Goal: Task Accomplishment & Management: Complete application form

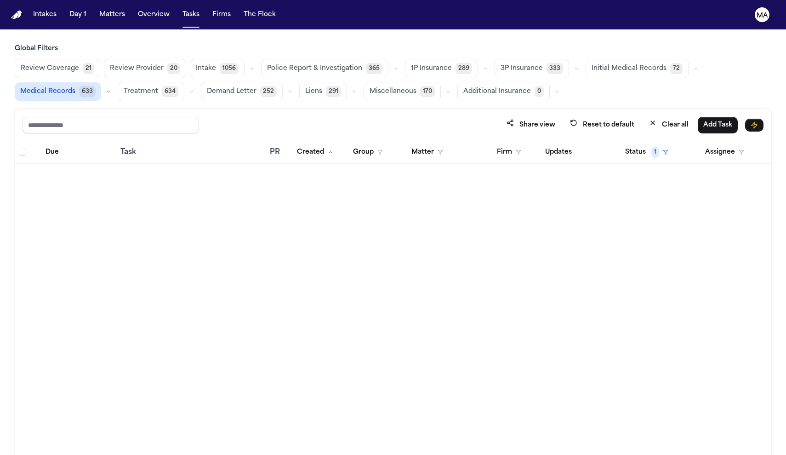
scroll to position [2197, 0]
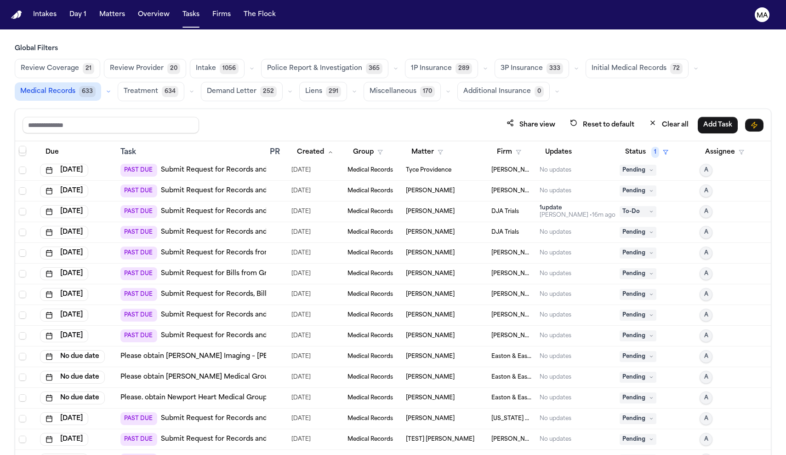
click at [316, 109] on div "Share view Reset to default Clear all Add Task" at bounding box center [393, 125] width 756 height 32
click at [265, 58] on div "Global Filters Review Coverage 21 Review Provider 20 Intake 1056 Police Report …" at bounding box center [393, 269] width 757 height 451
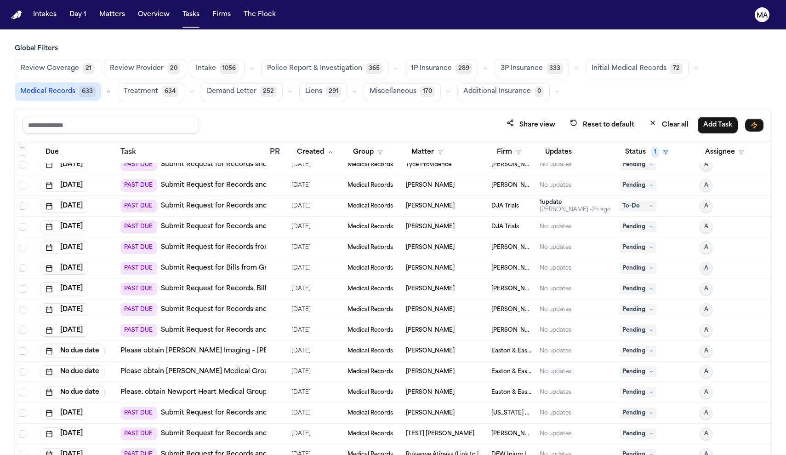
scroll to position [2202, 0]
click at [109, 303] on div "[DATE]" at bounding box center [76, 309] width 73 height 13
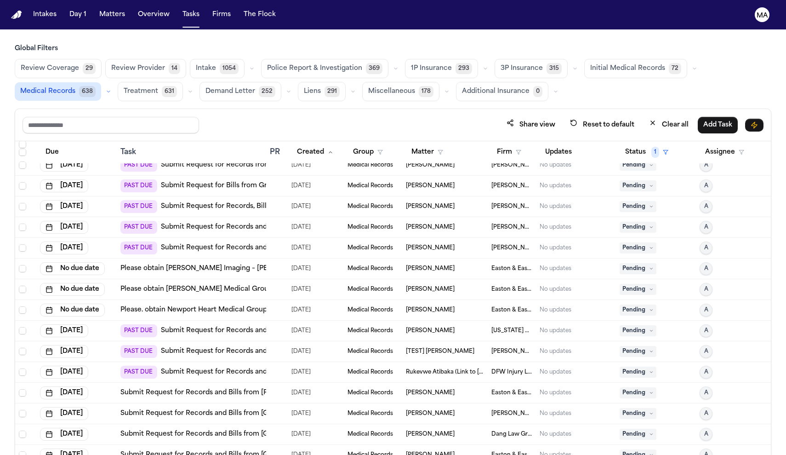
click at [74, 221] on div "[DATE]" at bounding box center [76, 227] width 73 height 13
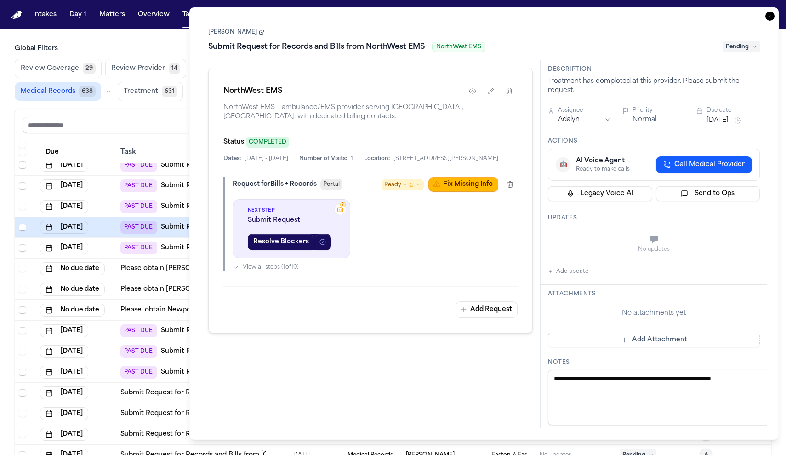
click at [85, 221] on div "[DATE]" at bounding box center [76, 227] width 73 height 13
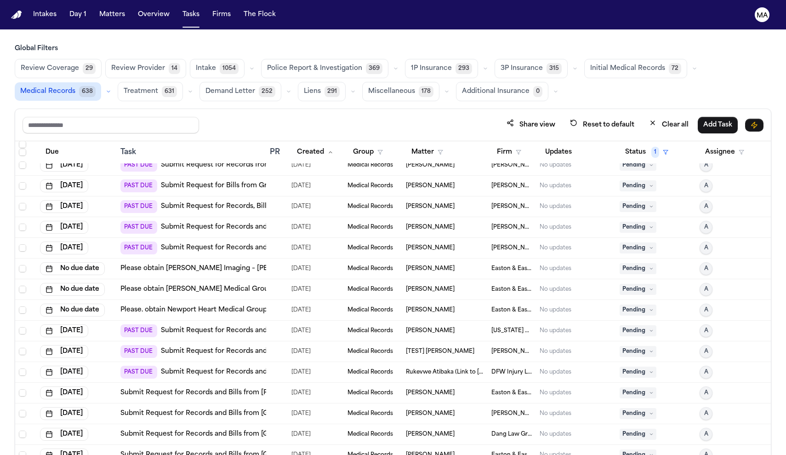
click at [85, 221] on div "[DATE]" at bounding box center [76, 227] width 73 height 13
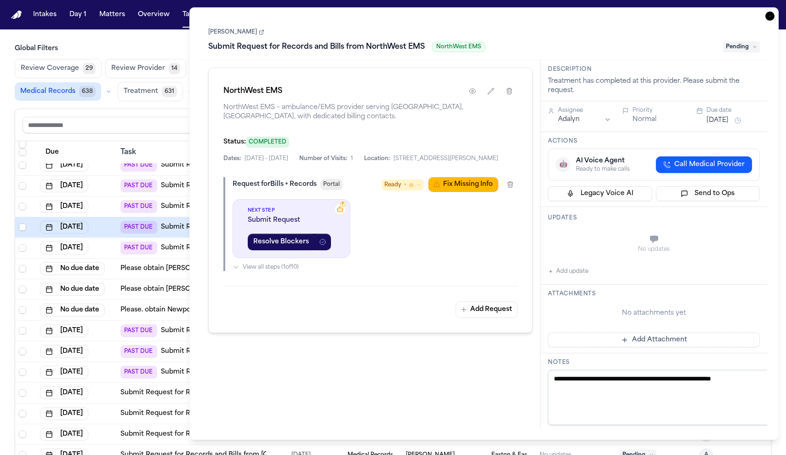
click at [108, 221] on div "[DATE]" at bounding box center [76, 227] width 73 height 13
click at [775, 11] on icon "button" at bounding box center [770, 15] width 9 height 9
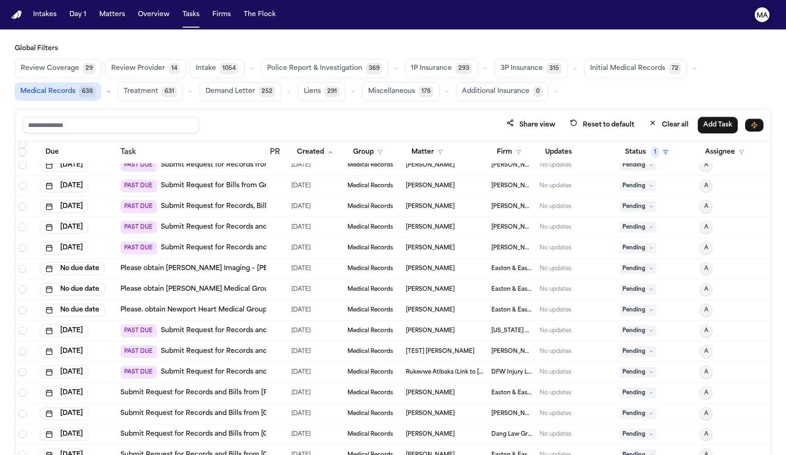
click at [272, 217] on td at bounding box center [276, 227] width 21 height 21
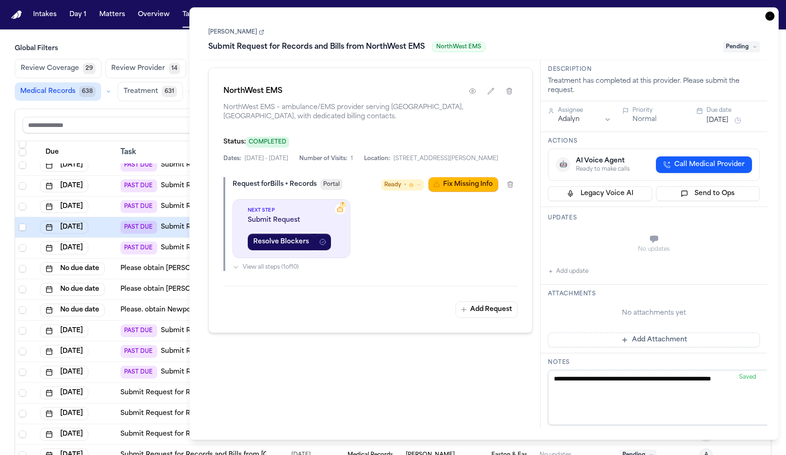
click at [224, 29] on link "[PERSON_NAME]" at bounding box center [236, 32] width 56 height 7
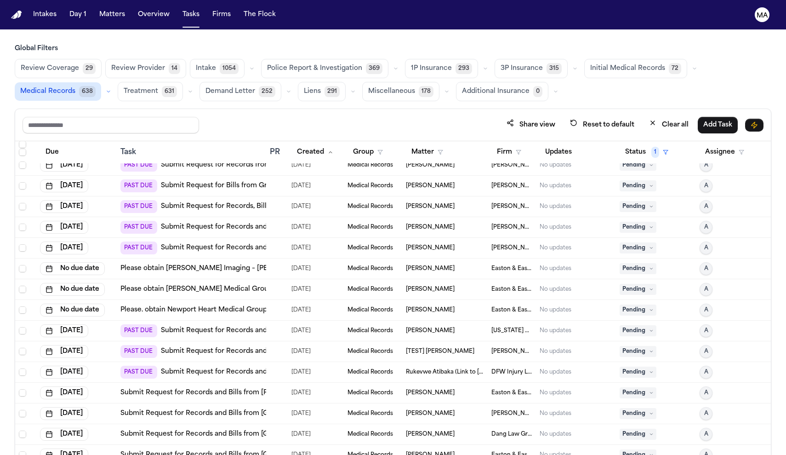
click at [176, 109] on div "Share view Reset to default Clear all Add Task" at bounding box center [393, 125] width 756 height 32
click at [640, 144] on button "Status 1" at bounding box center [647, 152] width 54 height 17
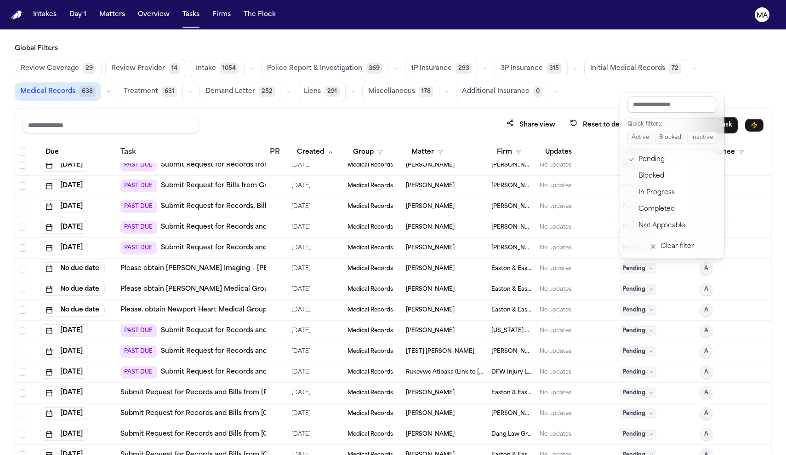
click at [510, 109] on div "Share view Reset to default Clear all Add Task Due Task PR Created Group Matter…" at bounding box center [393, 302] width 757 height 387
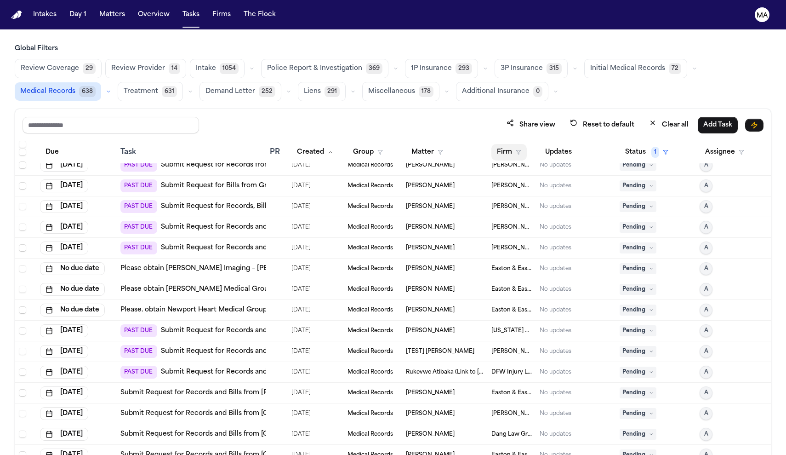
click at [498, 144] on button "Firm" at bounding box center [509, 152] width 35 height 17
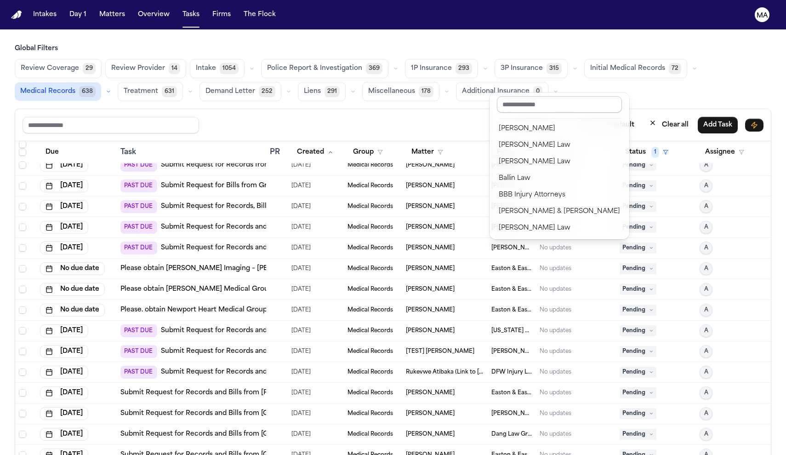
click at [525, 97] on input "text" at bounding box center [559, 104] width 125 height 17
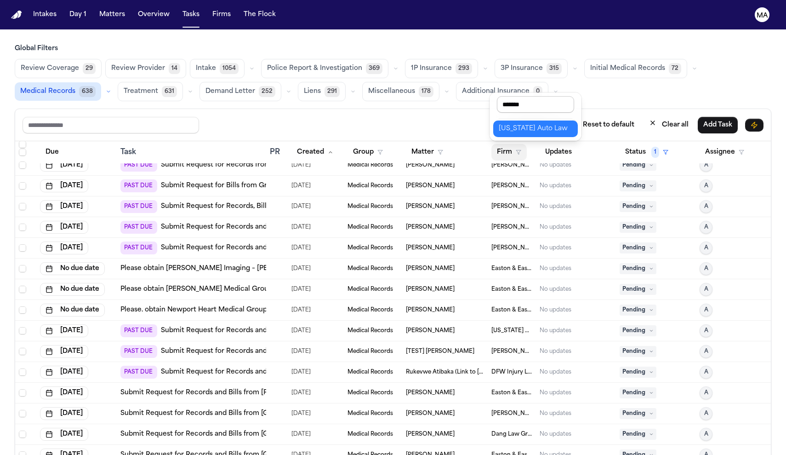
type input "********"
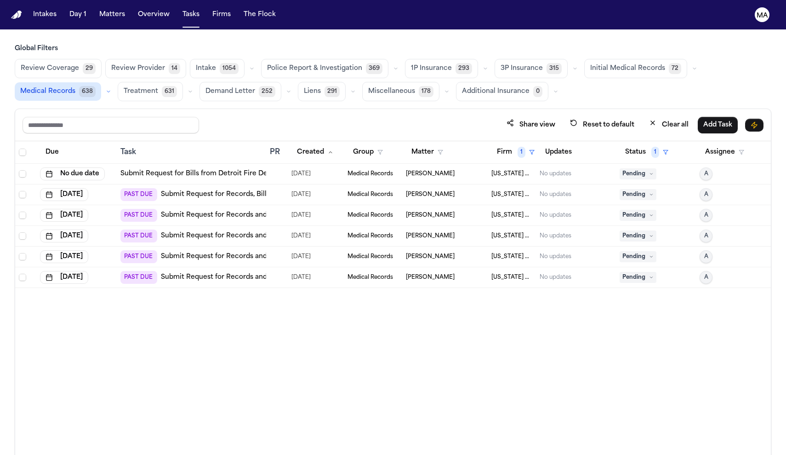
click at [274, 212] on div at bounding box center [277, 215] width 14 height 7
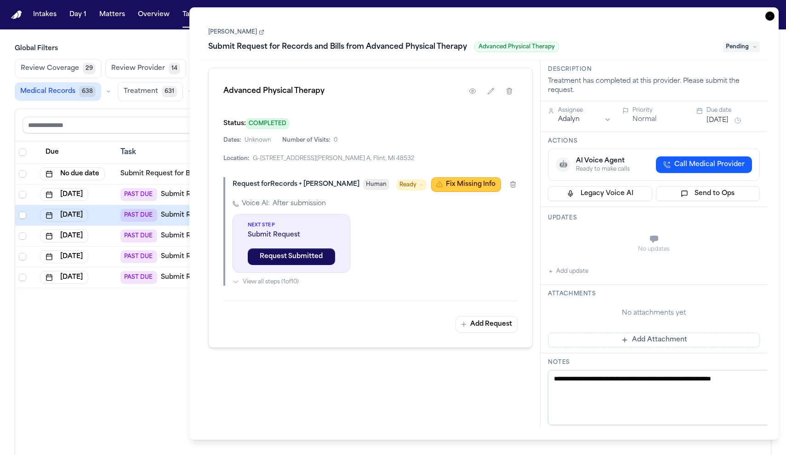
click at [501, 177] on button "Fix Missing Info" at bounding box center [466, 184] width 70 height 15
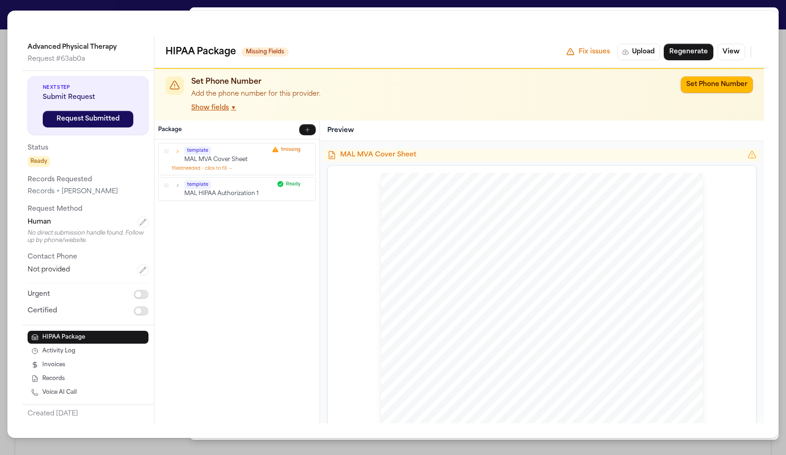
click at [154, 166] on div "template MAL MVA Cover Sheet 1 missing 1 field needed - click to fill → templat…" at bounding box center [236, 281] width 165 height 284
click at [362, 6] on div "Advanced Physical Therapy Request # 63ab0a Next Step Submit Request Request Sub…" at bounding box center [393, 227] width 786 height 455
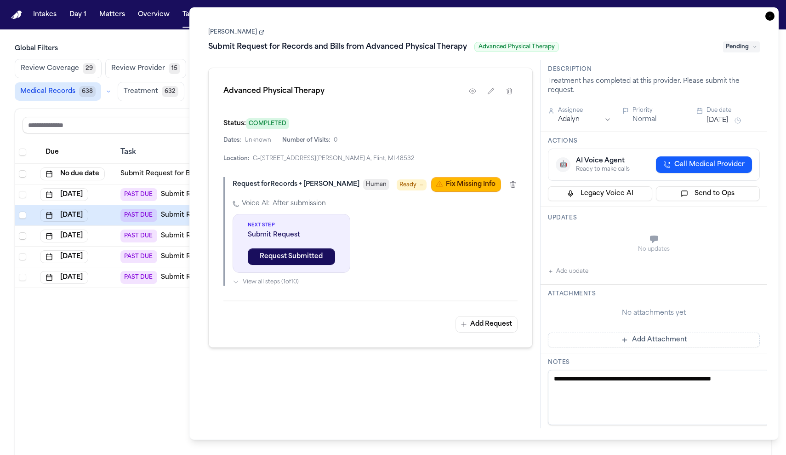
click at [266, 26] on div "[PERSON_NAME] Submit Request for Records and Bills from Advanced Physical Thera…" at bounding box center [484, 40] width 552 height 28
click at [216, 29] on link "[PERSON_NAME]" at bounding box center [236, 32] width 56 height 7
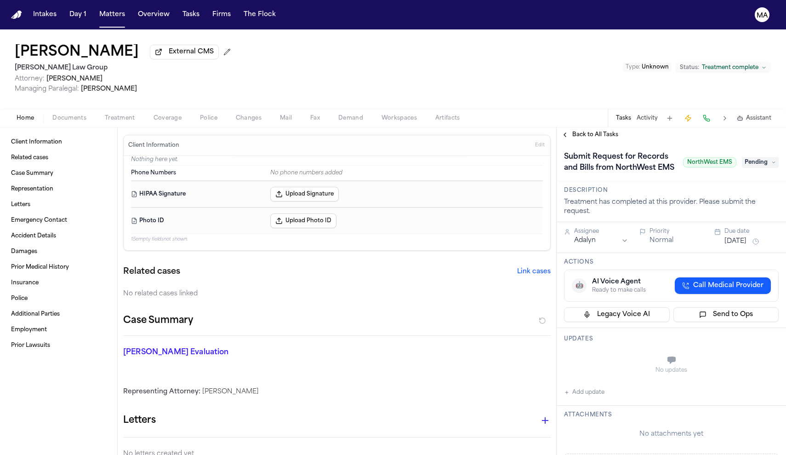
click at [105, 114] on span "Treatment" at bounding box center [120, 117] width 30 height 7
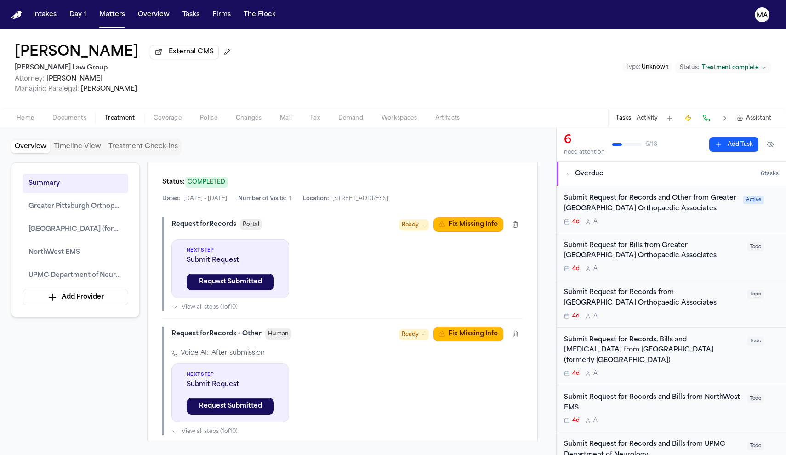
scroll to position [589, 0]
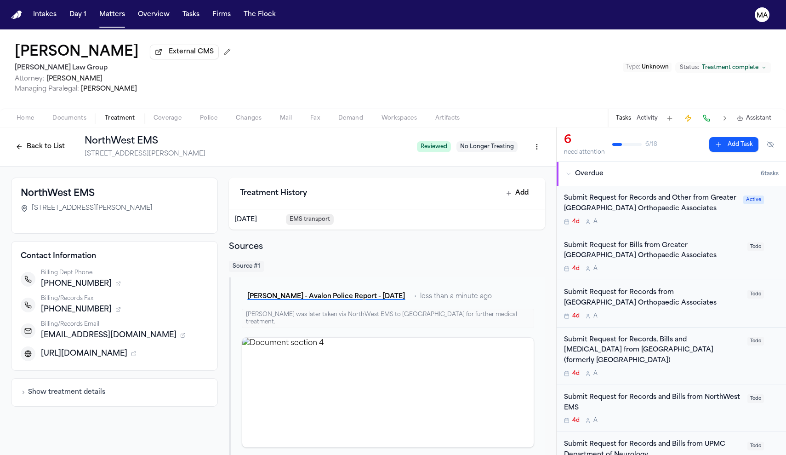
click at [69, 139] on button "Back to List" at bounding box center [40, 146] width 58 height 15
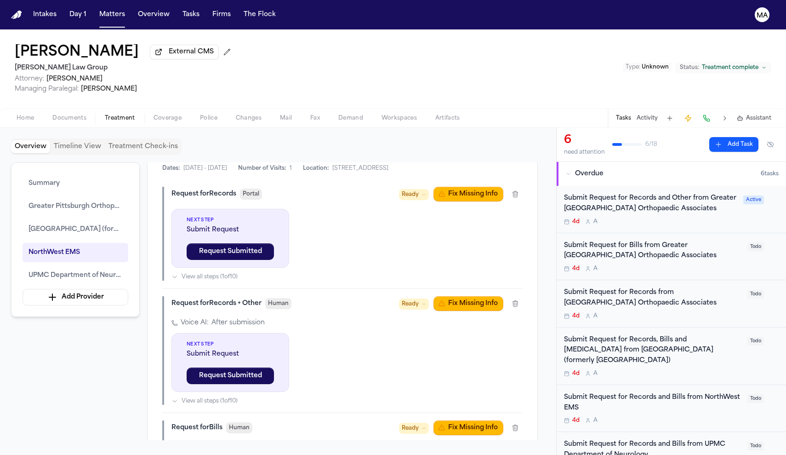
scroll to position [644, 0]
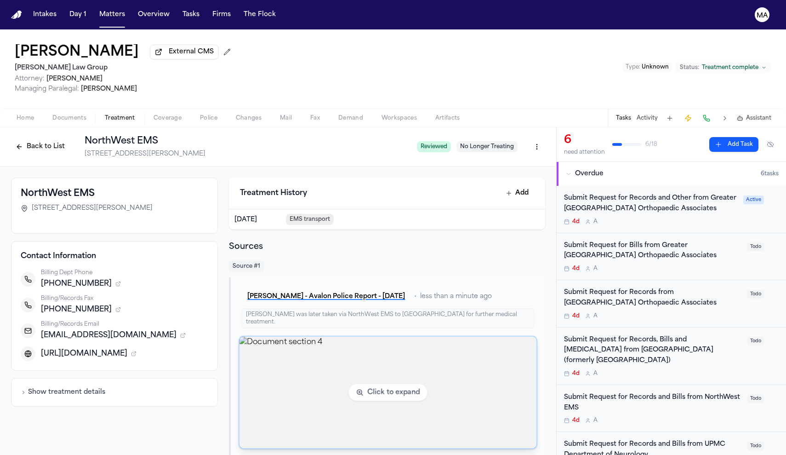
click at [337, 337] on img "View document section 4" at bounding box center [388, 393] width 297 height 112
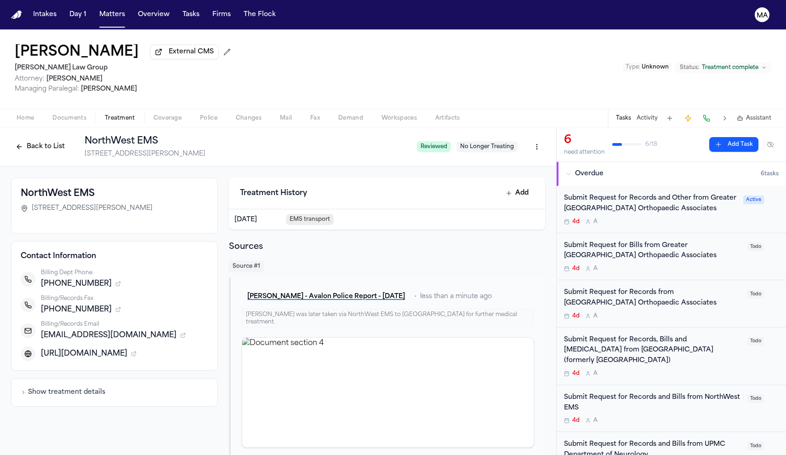
click at [121, 307] on icon "button" at bounding box center [118, 310] width 6 height 6
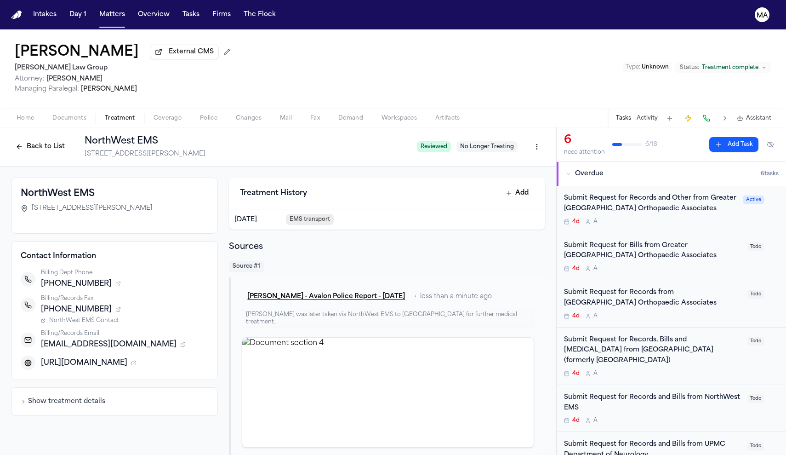
click at [119, 317] on span "NorthWest EMS Contact" at bounding box center [84, 320] width 70 height 7
click at [69, 139] on button "Back to List" at bounding box center [40, 146] width 58 height 15
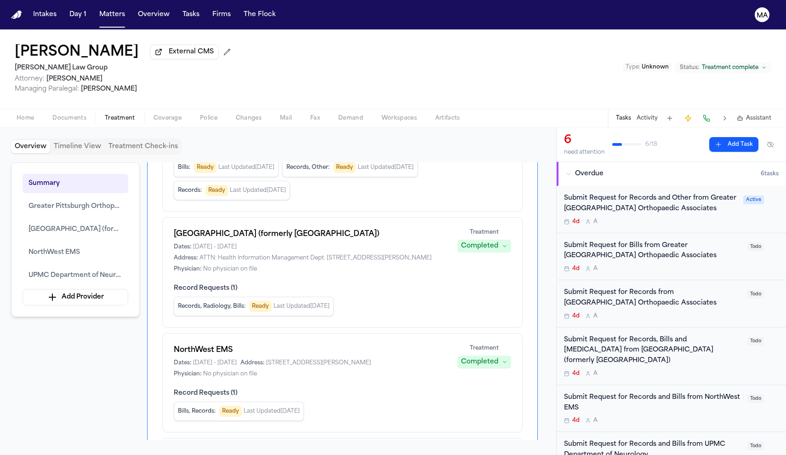
scroll to position [129, 0]
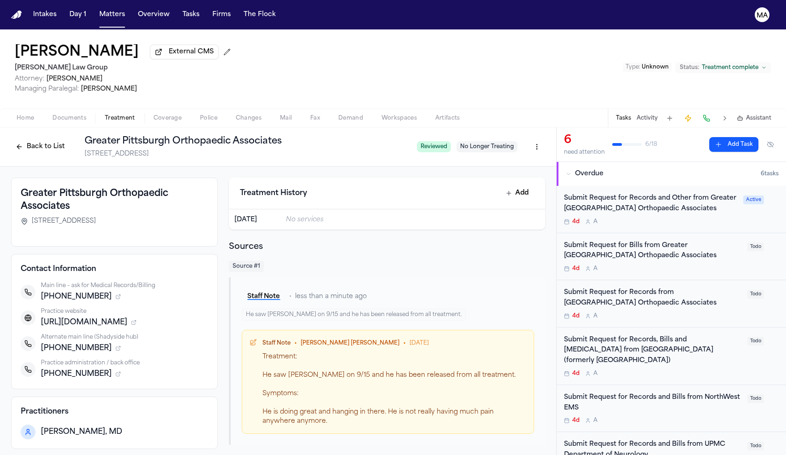
click at [121, 294] on icon "button" at bounding box center [118, 297] width 6 height 6
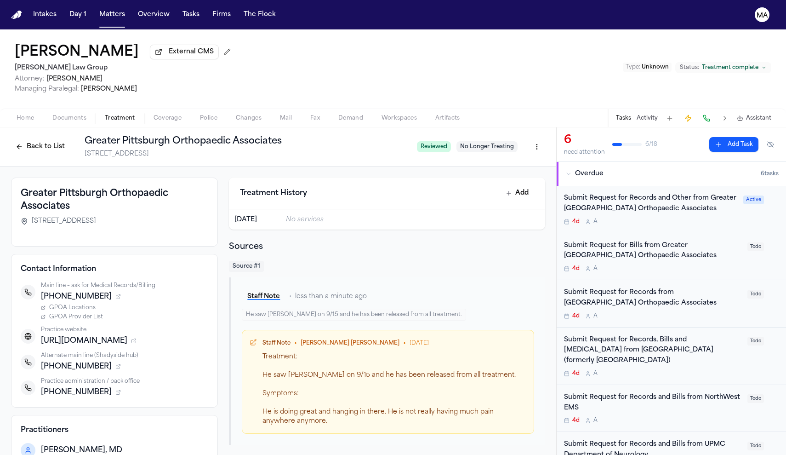
click at [96, 304] on span "GPOA Locations" at bounding box center [72, 307] width 46 height 7
click at [129, 127] on div "Back to List Greater Pittsburgh Orthopaedic Associates 5820 Centre Ave, Pittsbu…" at bounding box center [278, 146] width 556 height 39
click at [128, 135] on div "Back to List Greater Pittsburgh Orthopaedic Associates 5820 Centre Ave, Pittsbu…" at bounding box center [210, 147] width 399 height 24
click at [69, 139] on button "Back to List" at bounding box center [40, 146] width 58 height 15
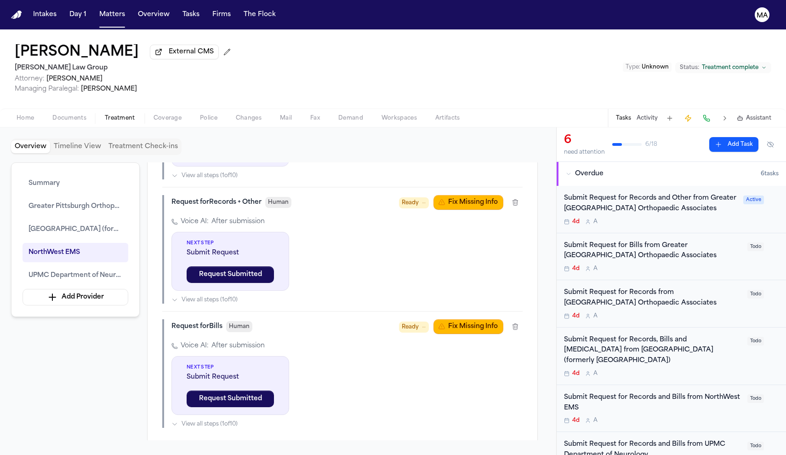
scroll to position [741, 0]
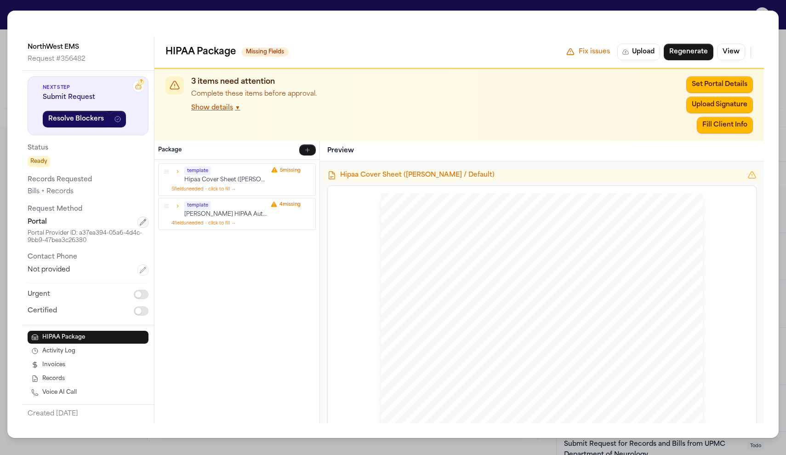
click at [139, 218] on icon "button" at bounding box center [142, 221] width 7 height 7
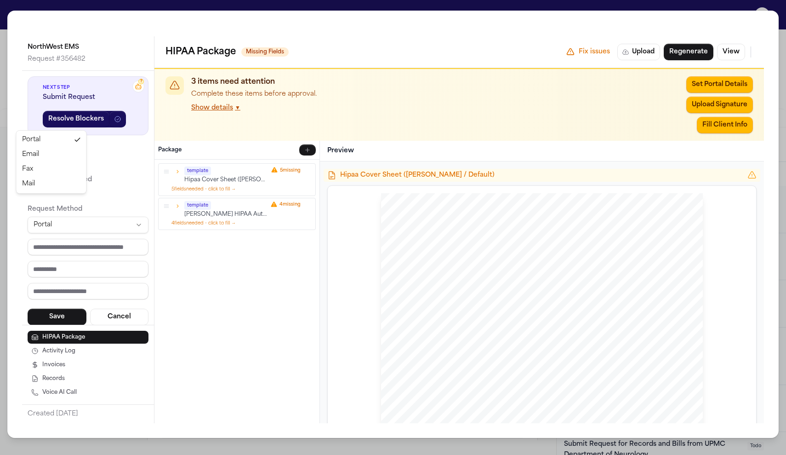
click at [61, 124] on html "Intakes Day 1 Matters Overview Tasks Firms The Flock MA Emanuel Rigas External …" at bounding box center [393, 227] width 786 height 455
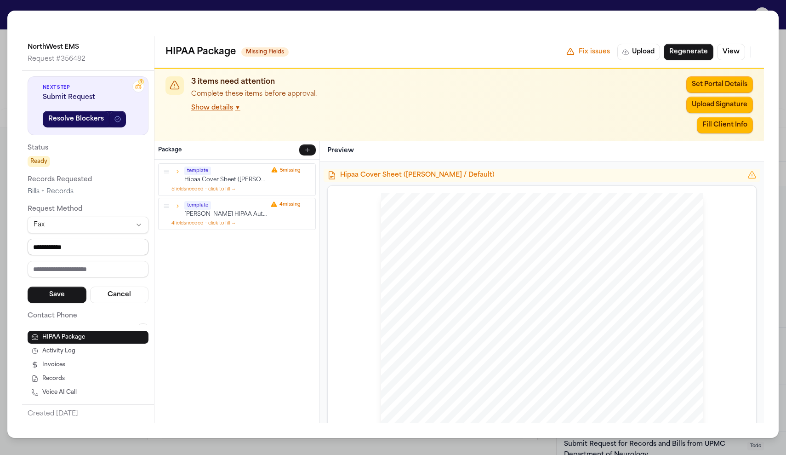
click at [28, 239] on input "**********" at bounding box center [88, 247] width 121 height 17
type input "**********"
click at [28, 286] on button "Save" at bounding box center [57, 294] width 59 height 17
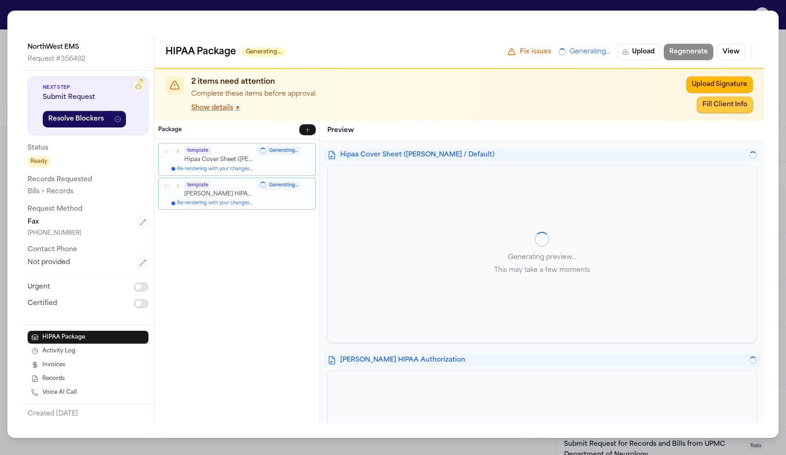
click at [750, 97] on button "Fill Client Info" at bounding box center [725, 105] width 56 height 17
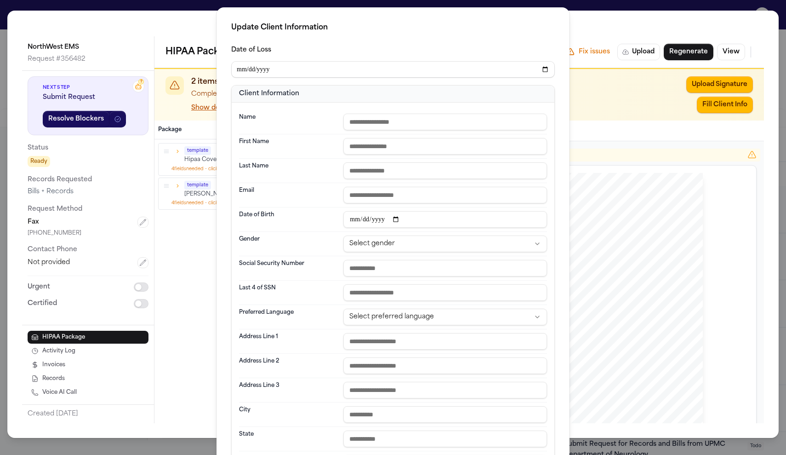
click at [173, 247] on div "Update Client Information Date of Loss Client Information Name First Name Last …" at bounding box center [393, 302] width 786 height 605
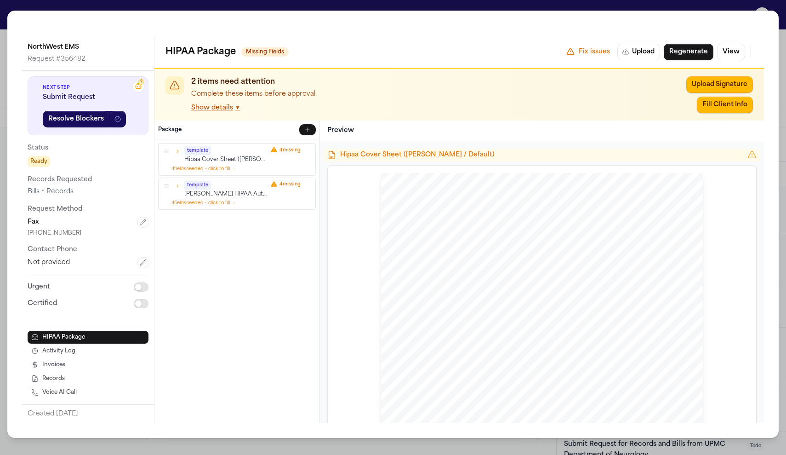
click at [63, 6] on div "NorthWest EMS Request # 356482 ? Next Step Submit Request Resolve Blockers Stat…" at bounding box center [393, 227] width 786 height 455
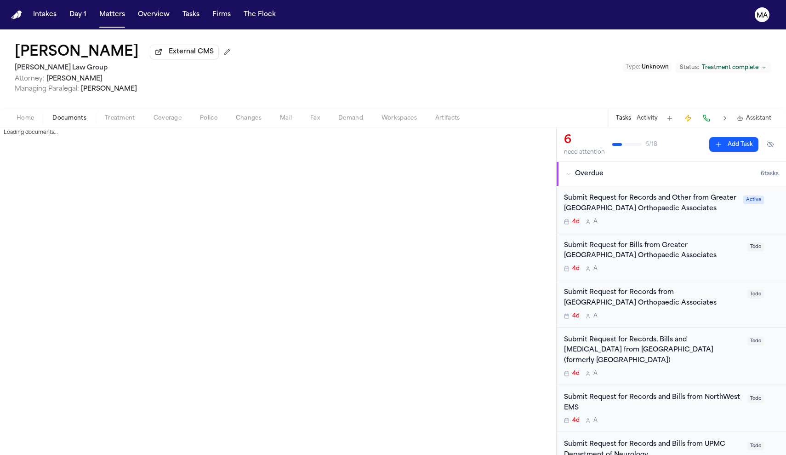
click at [52, 114] on span "Documents" at bounding box center [69, 117] width 34 height 7
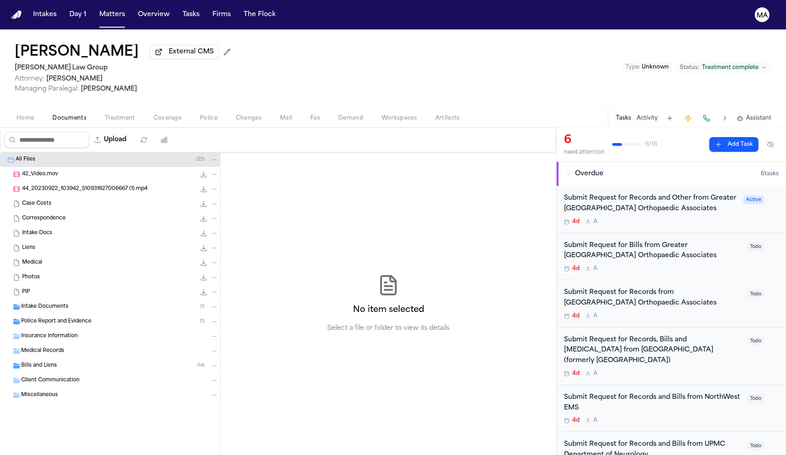
click at [55, 303] on span "Intake Documents" at bounding box center [44, 307] width 47 height 8
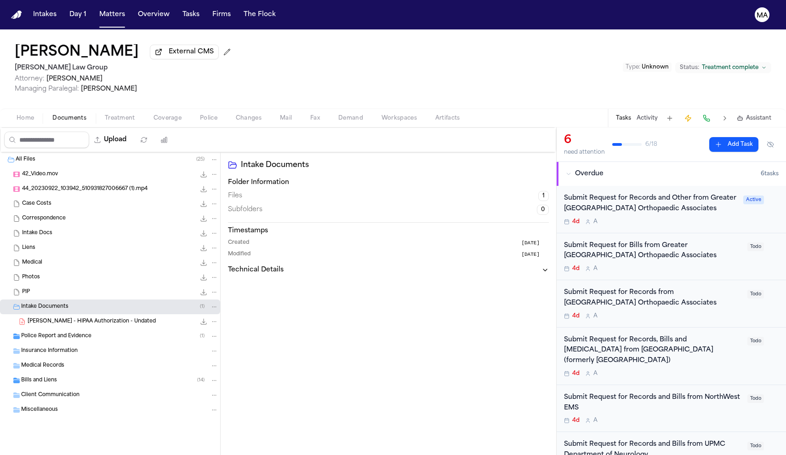
click at [69, 318] on span "E. Rigas - HIPAA Authorization - Undated" at bounding box center [92, 322] width 128 height 8
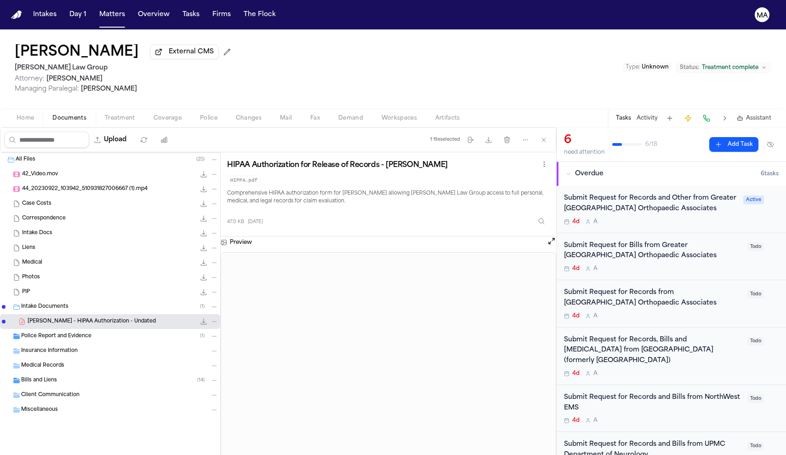
click at [61, 329] on div "Police Report and Evidence ( 1 )" at bounding box center [110, 336] width 220 height 15
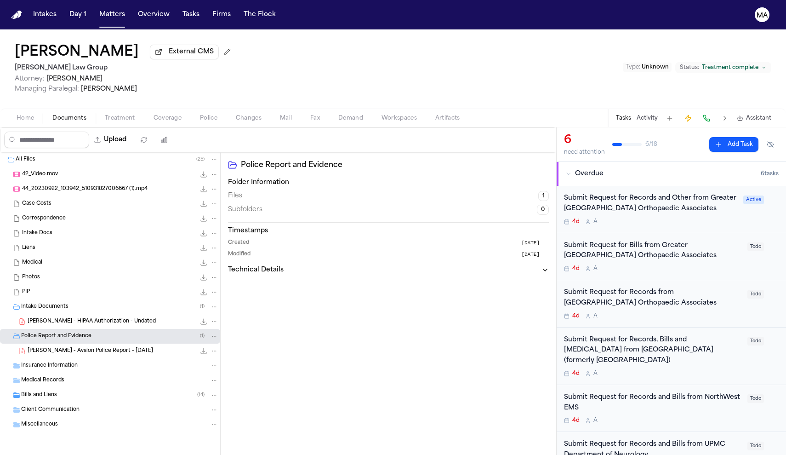
click at [58, 318] on span "E. Rigas - HIPAA Authorization - Undated" at bounding box center [92, 322] width 128 height 8
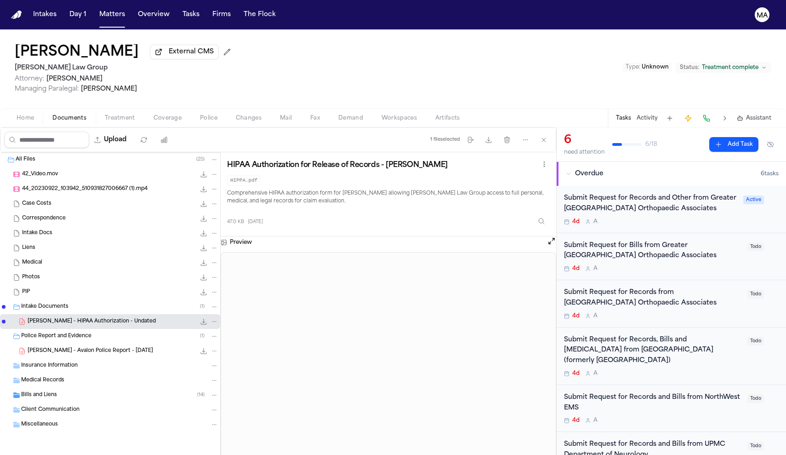
click at [21, 114] on span "Home" at bounding box center [25, 117] width 17 height 7
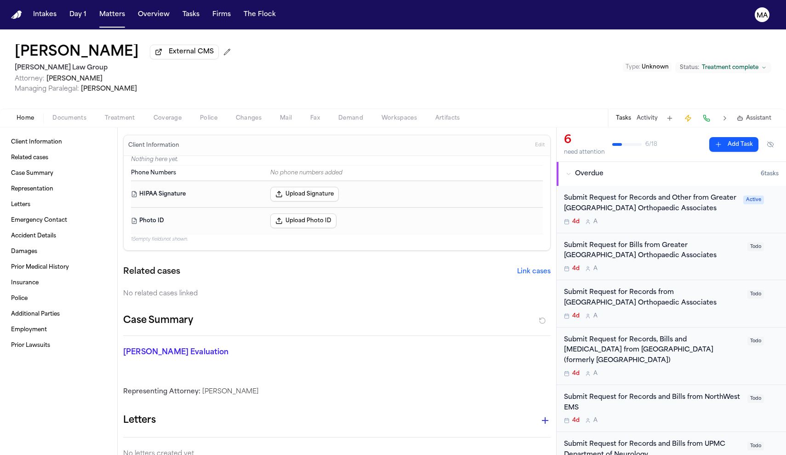
click at [270, 187] on button "Upload Signature" at bounding box center [304, 194] width 69 height 15
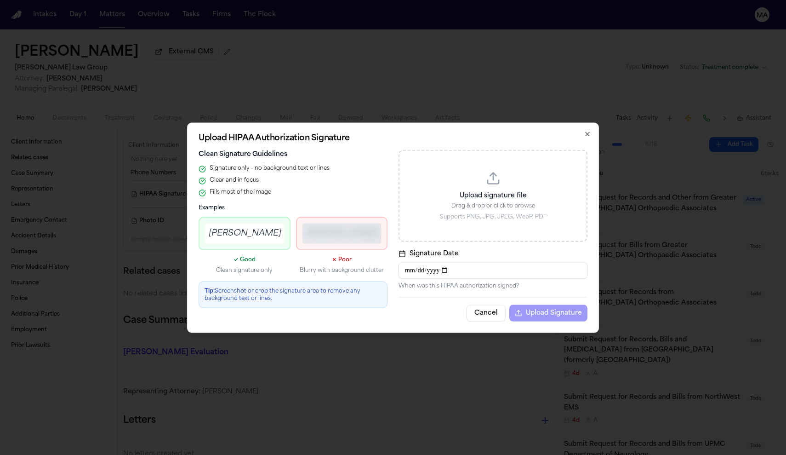
click at [435, 226] on div "Upload signature file Drag & drop or click to browse Supports PNG, JPG, JPEG, W…" at bounding box center [493, 195] width 189 height 92
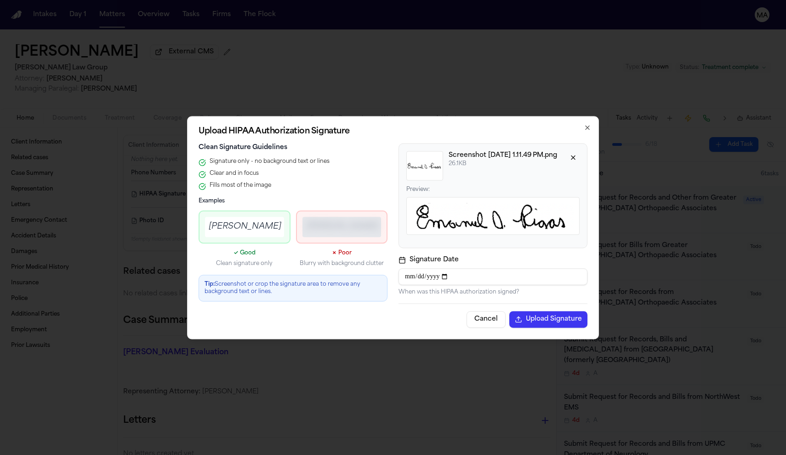
click at [509, 311] on button "Upload Signature" at bounding box center [548, 319] width 78 height 17
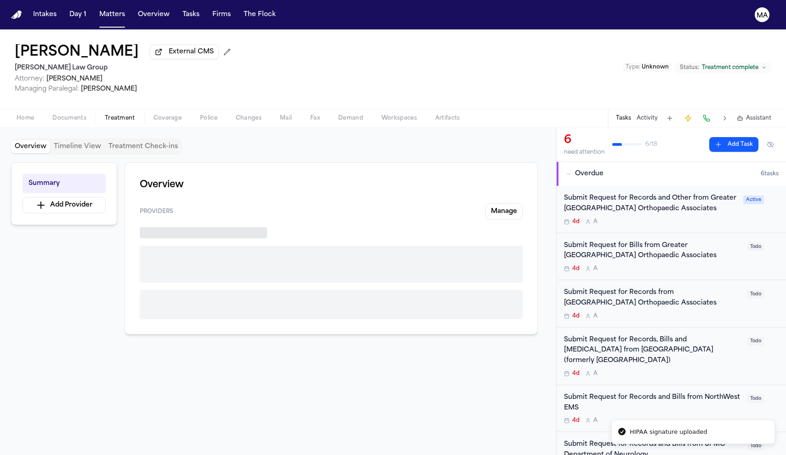
click at [105, 114] on span "Treatment" at bounding box center [120, 117] width 30 height 7
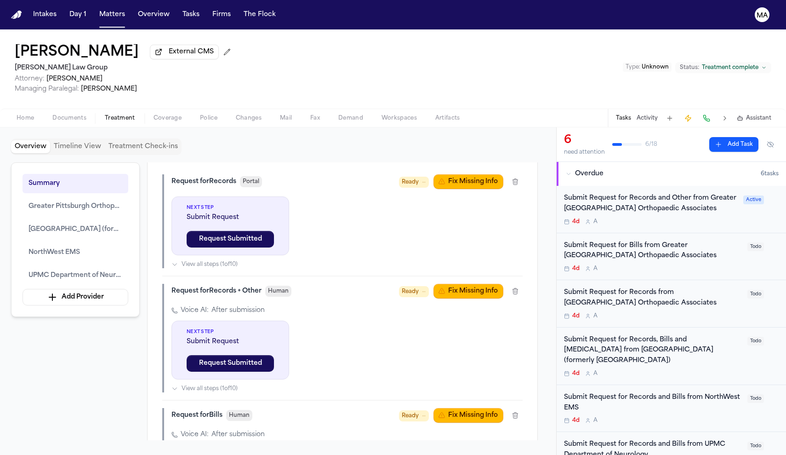
scroll to position [648, 0]
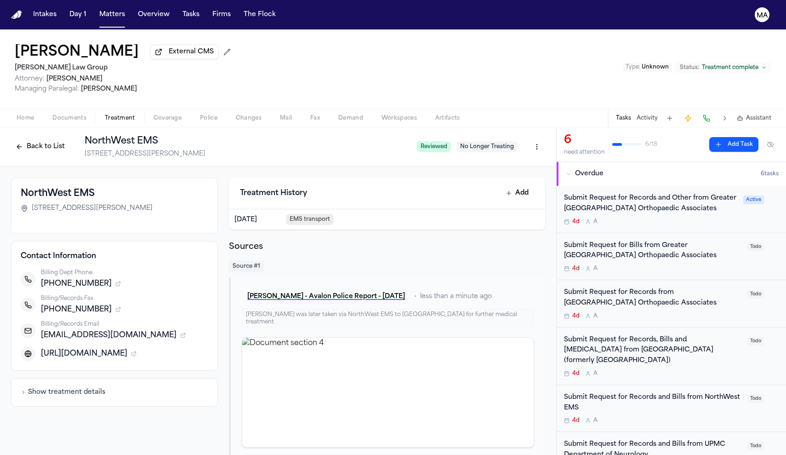
click at [69, 139] on button "Back to List" at bounding box center [40, 146] width 58 height 15
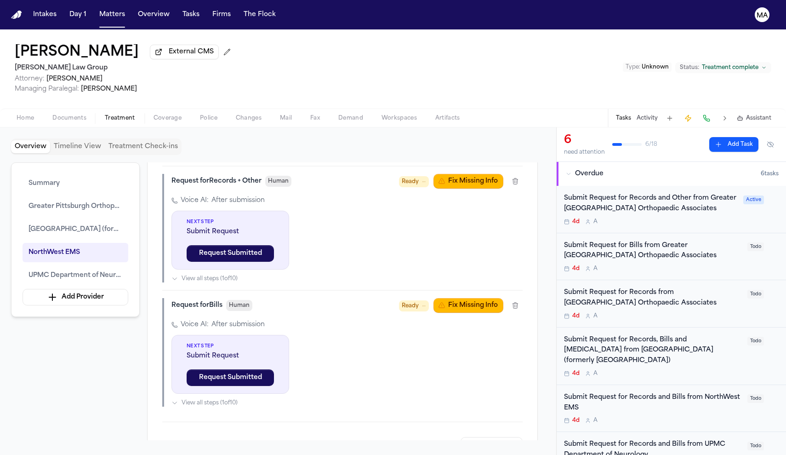
scroll to position [797, 0]
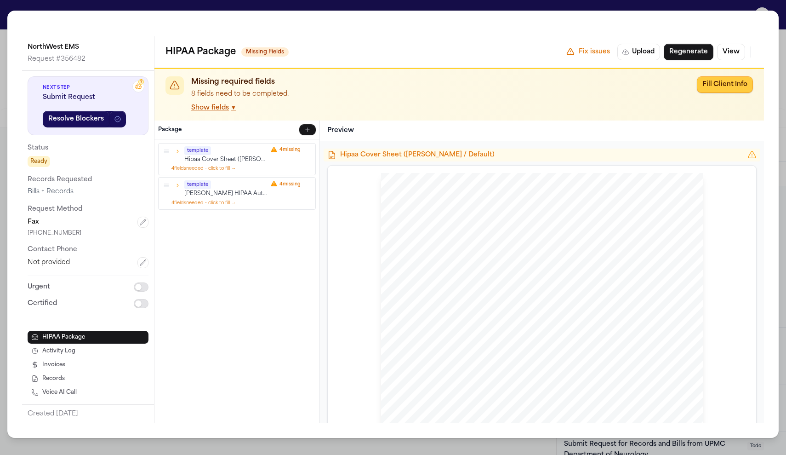
click at [737, 76] on button "Fill Client Info" at bounding box center [725, 84] width 56 height 17
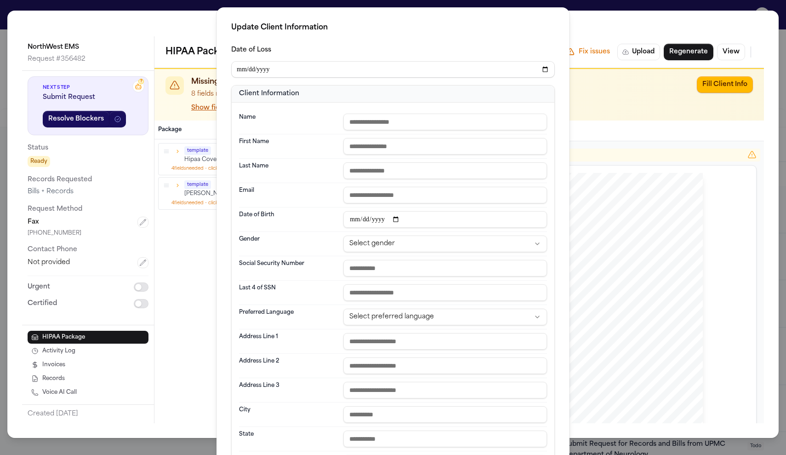
click at [393, 114] on input "text" at bounding box center [445, 122] width 204 height 17
click at [398, 114] on input "********" at bounding box center [445, 122] width 204 height 17
type input "**********"
type input "********"
type input "*****"
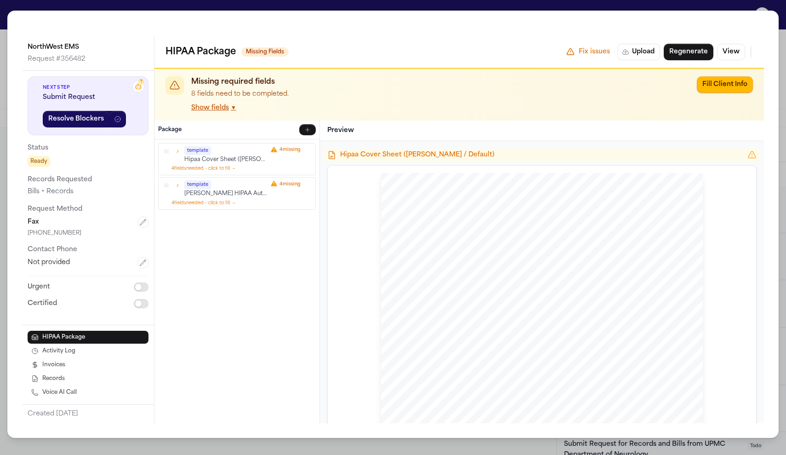
click at [311, 11] on div "NorthWest EMS Request # 356482 ? Next Step Submit Request Resolve Blockers Stat…" at bounding box center [393, 227] width 786 height 455
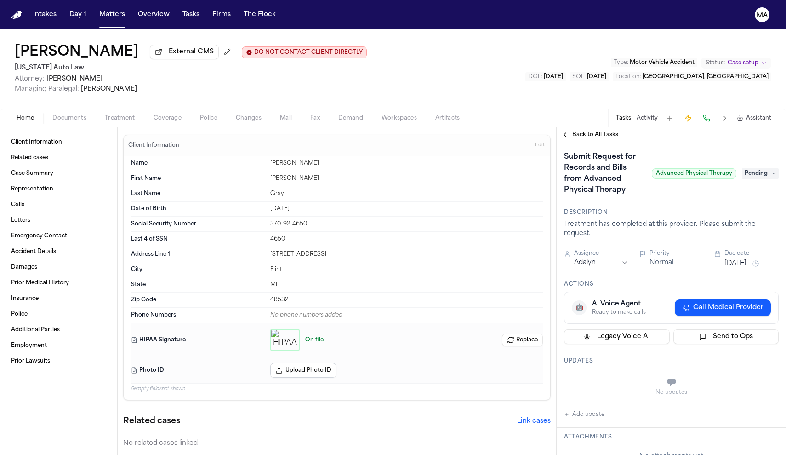
click at [99, 123] on span "button" at bounding box center [119, 123] width 41 height 1
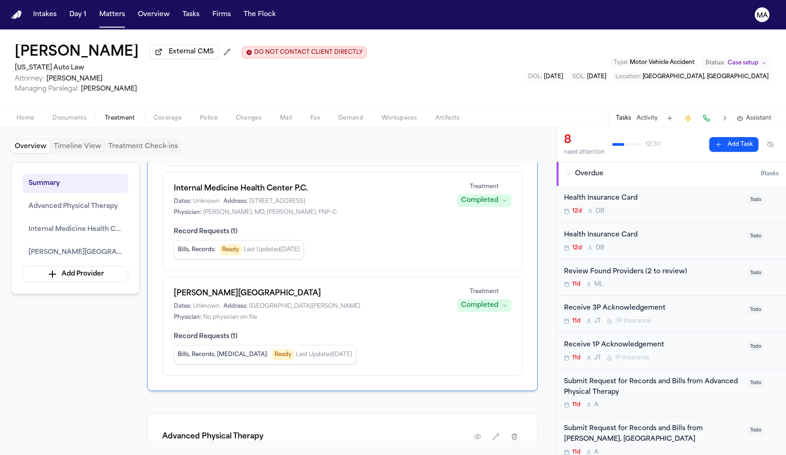
scroll to position [164, 0]
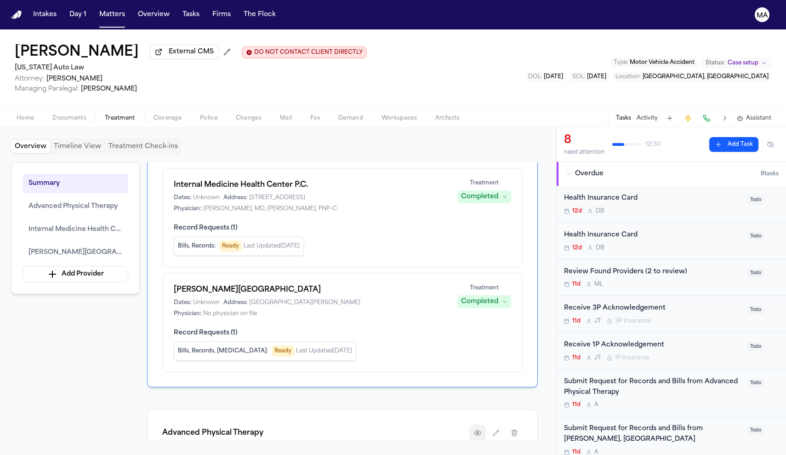
click at [486, 424] on button "button" at bounding box center [477, 432] width 17 height 17
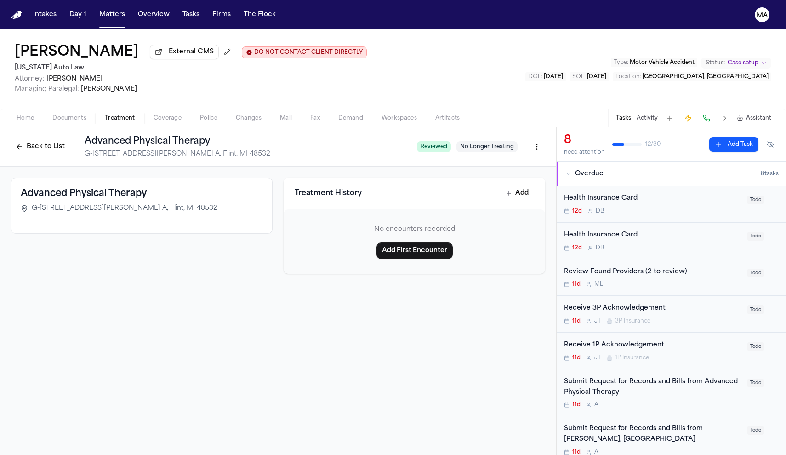
click at [69, 139] on button "Back to List" at bounding box center [40, 146] width 58 height 15
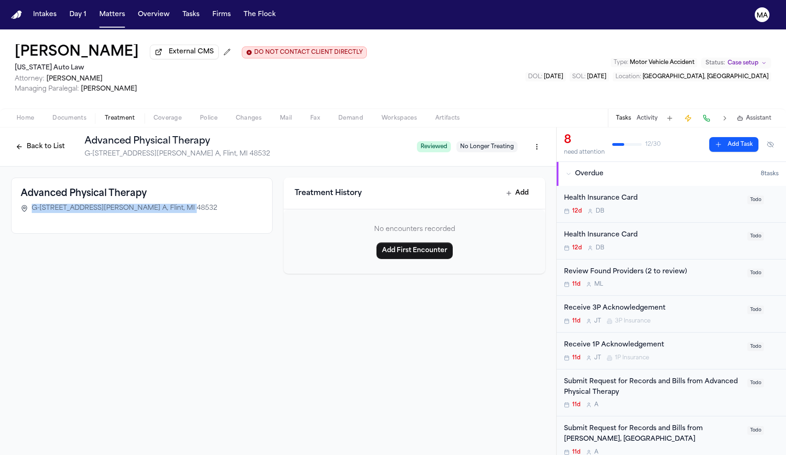
drag, startPoint x: 213, startPoint y: 121, endPoint x: 118, endPoint y: 122, distance: 94.7
click at [118, 204] on div "G-[STREET_ADDRESS][PERSON_NAME] A, Flint, MI 48532" at bounding box center [142, 208] width 242 height 9
copy span "G-[STREET_ADDRESS][PERSON_NAME] A, Flint, MI 48532"
click at [284, 192] on div "Back to List Advanced Physical Therapy G-2241 S. Linden Rd., Ste. A, Flint, MI …" at bounding box center [278, 290] width 556 height 327
click at [105, 114] on span "Treatment" at bounding box center [120, 117] width 30 height 7
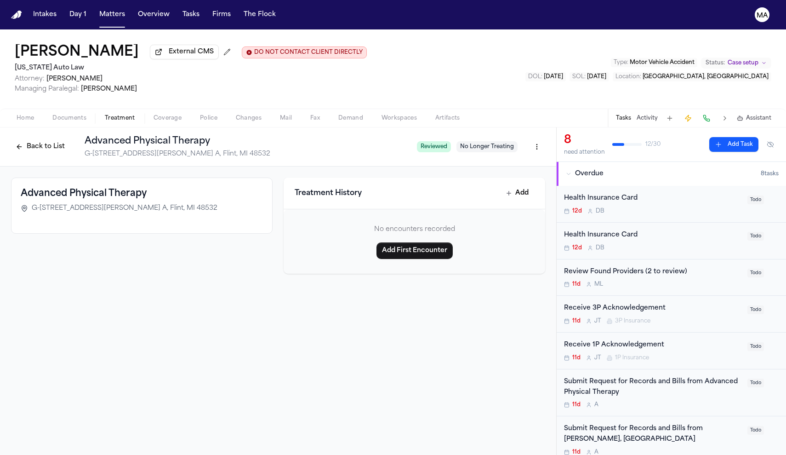
click at [69, 139] on button "Back to List" at bounding box center [40, 146] width 58 height 15
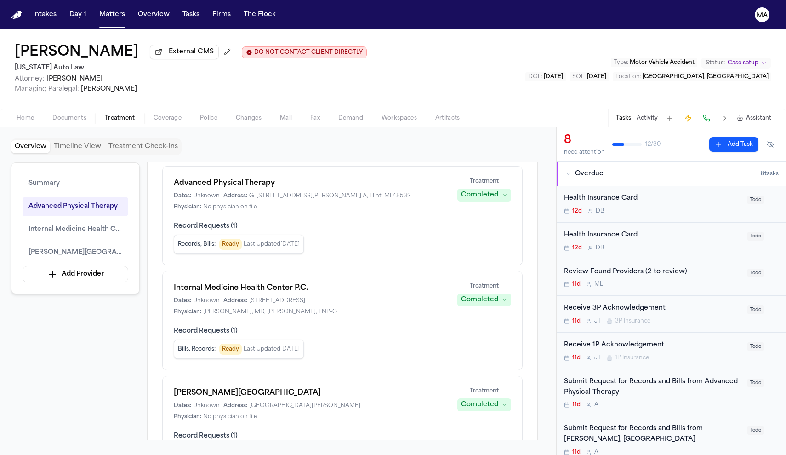
scroll to position [98, 0]
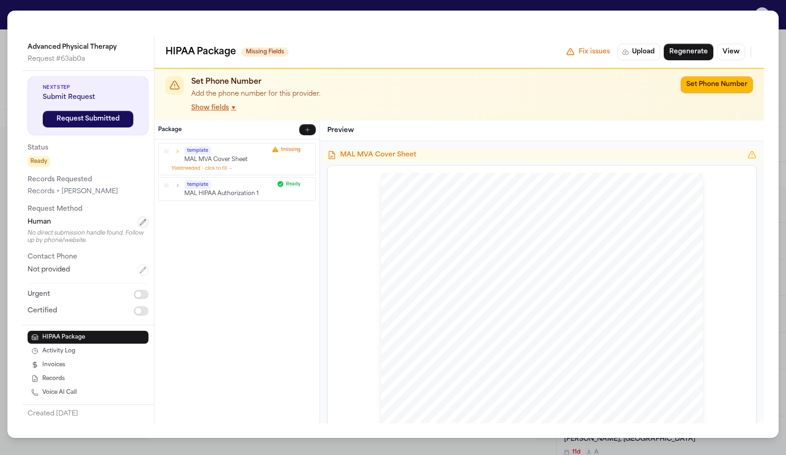
click at [137, 217] on button "button" at bounding box center [142, 222] width 11 height 11
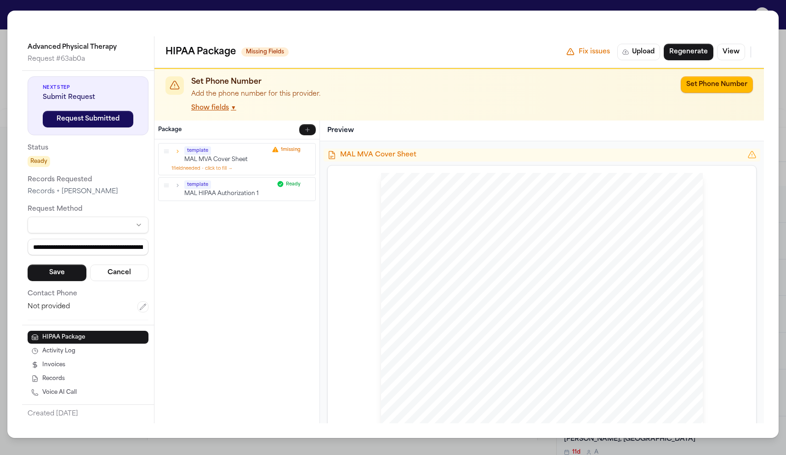
click at [79, 123] on html "Intakes Day 1 Matters Overview Tasks Firms The Flock MA Naomi Gray External CMS…" at bounding box center [393, 227] width 786 height 455
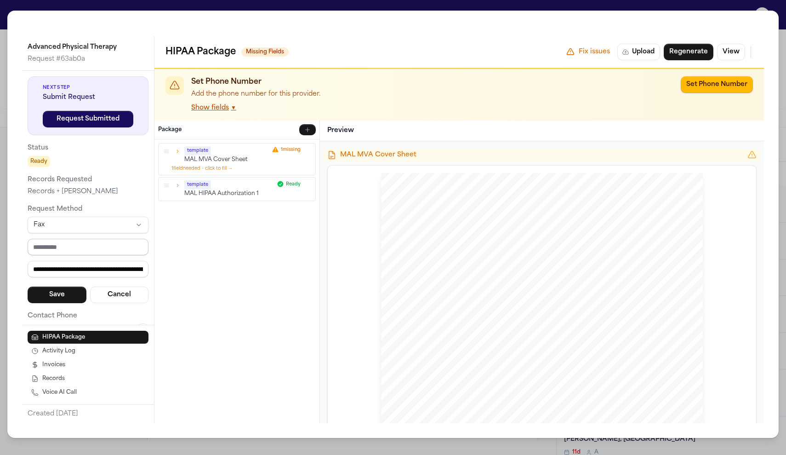
click at [35, 239] on input "tel" at bounding box center [88, 247] width 121 height 17
paste input "**********"
click at [29, 239] on input "**********" at bounding box center [88, 247] width 121 height 17
click at [30, 239] on input "**********" at bounding box center [88, 247] width 121 height 17
click at [28, 239] on input "**********" at bounding box center [88, 247] width 121 height 17
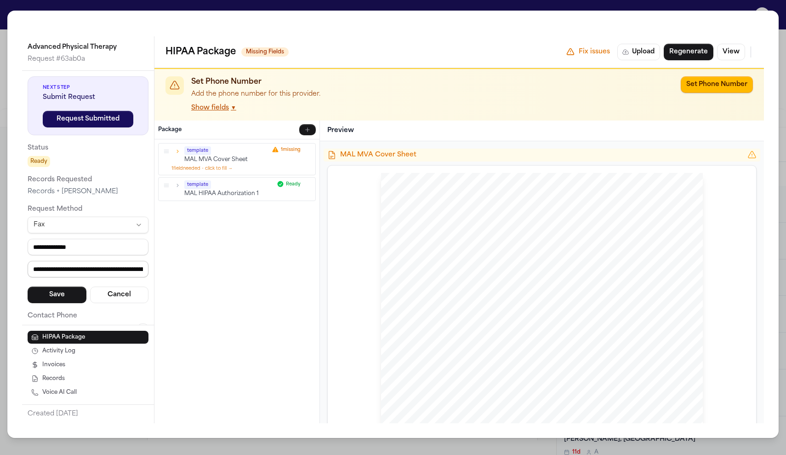
type input "**********"
drag, startPoint x: 19, startPoint y: 151, endPoint x: 206, endPoint y: 165, distance: 186.8
click at [206, 165] on div "**********" at bounding box center [393, 229] width 742 height 387
click at [28, 286] on button "Save" at bounding box center [57, 294] width 59 height 17
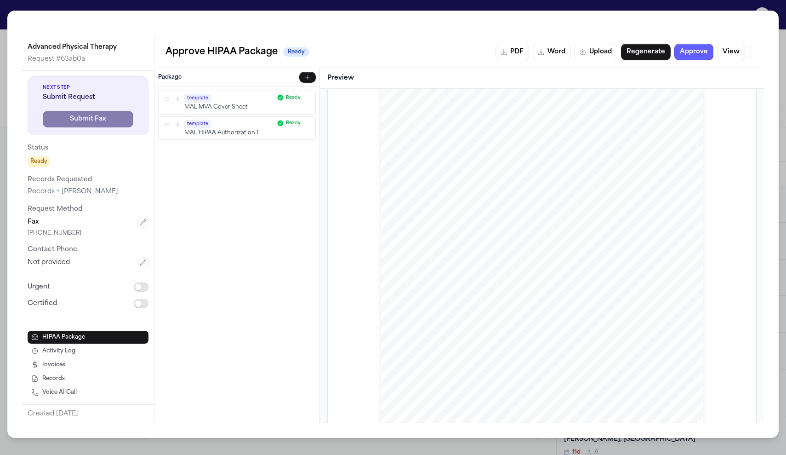
scroll to position [538, 0]
click at [714, 44] on button "Approve" at bounding box center [694, 52] width 39 height 17
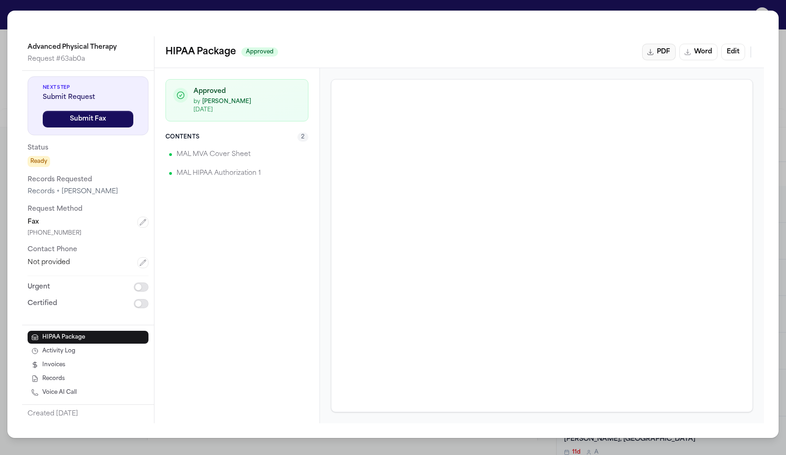
click at [676, 44] on button "PDF" at bounding box center [659, 52] width 34 height 17
click at [558, 12] on div "Advanced Physical Therapy Request # 63ab0a Next Step Submit Request Submit Fax …" at bounding box center [393, 227] width 786 height 455
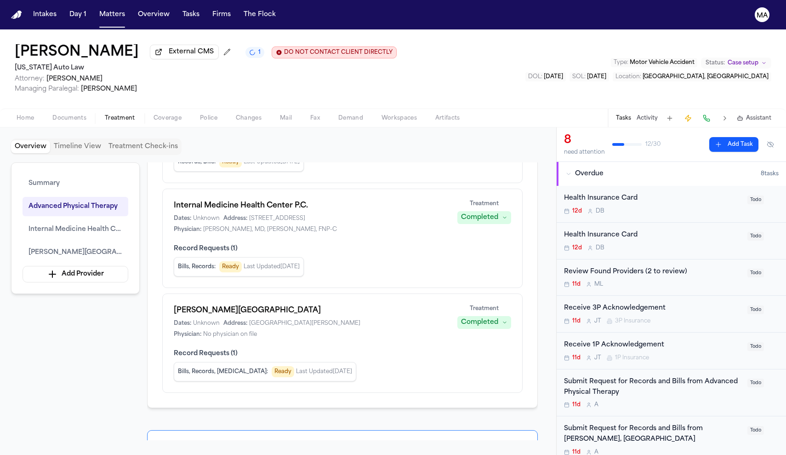
scroll to position [152, 0]
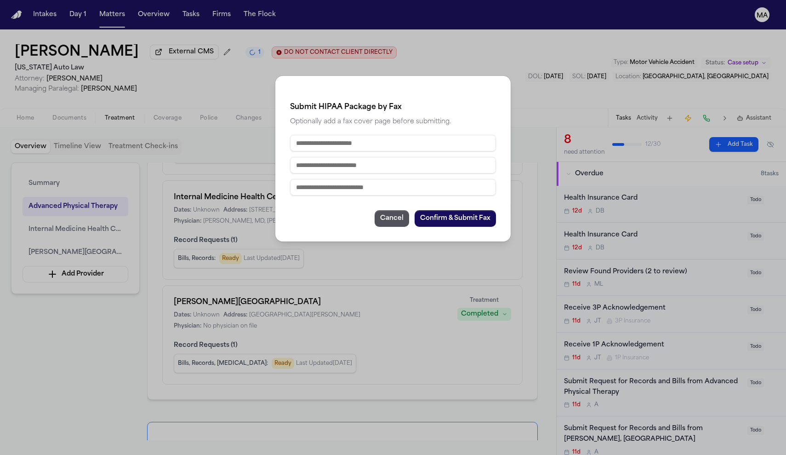
click at [389, 135] on input "text" at bounding box center [393, 143] width 206 height 17
type input "**********"
drag, startPoint x: 394, startPoint y: 125, endPoint x: 240, endPoint y: 130, distance: 153.2
click at [240, 130] on div "**********" at bounding box center [393, 227] width 786 height 455
click at [347, 157] on input "text" at bounding box center [393, 165] width 206 height 17
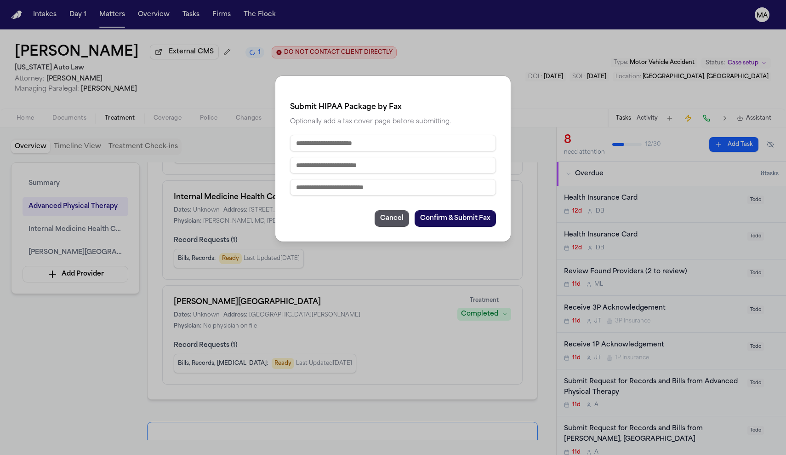
paste input "**********"
type input "**********"
click at [375, 135] on input "text" at bounding box center [393, 143] width 206 height 17
type input "**********"
click at [393, 179] on input "text" at bounding box center [393, 187] width 206 height 17
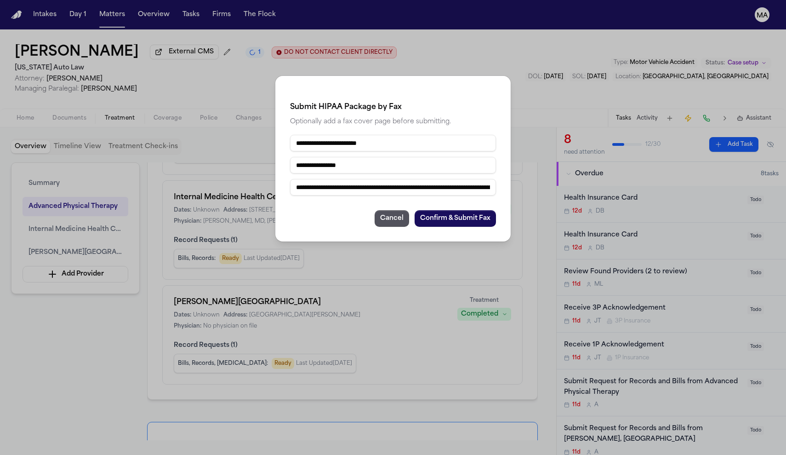
click at [451, 179] on input "**********" at bounding box center [393, 187] width 206 height 17
type input "**********"
click at [432, 210] on button "Confirm & Submit Fax" at bounding box center [455, 218] width 81 height 17
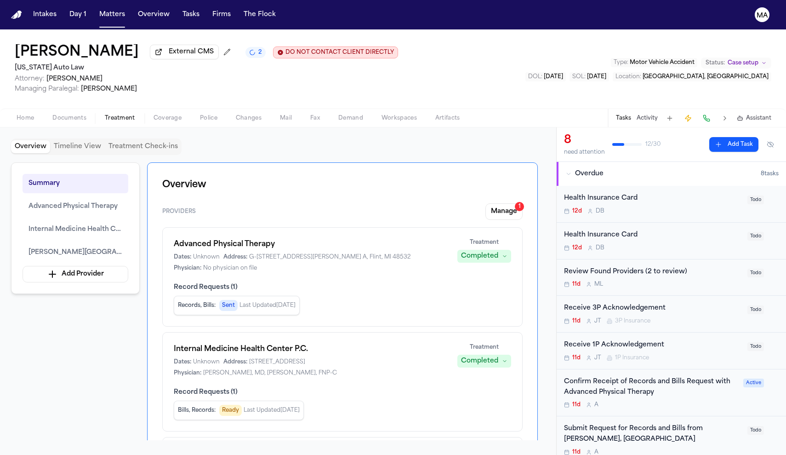
click at [473, 109] on div "Home Documents Treatment Coverage Police Changes Mail Fax Demand Workspaces Art…" at bounding box center [393, 118] width 786 height 18
click at [602, 401] on div "11d A" at bounding box center [651, 404] width 174 height 7
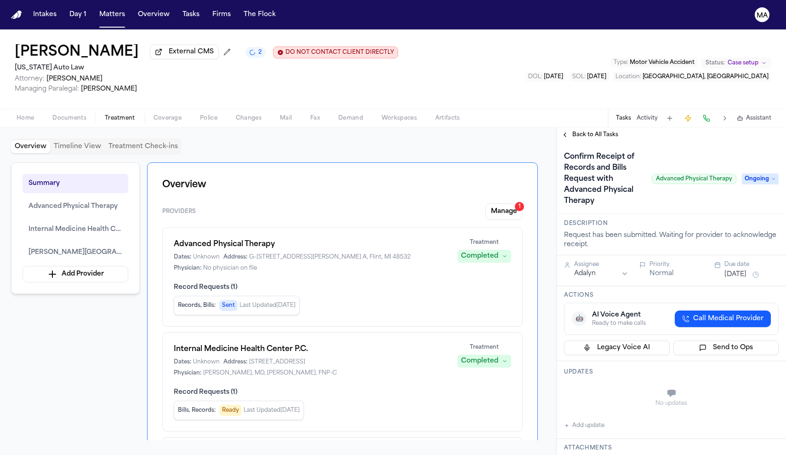
click at [577, 131] on span "Back to All Tasks" at bounding box center [595, 134] width 46 height 7
